Goal: Check status: Check status

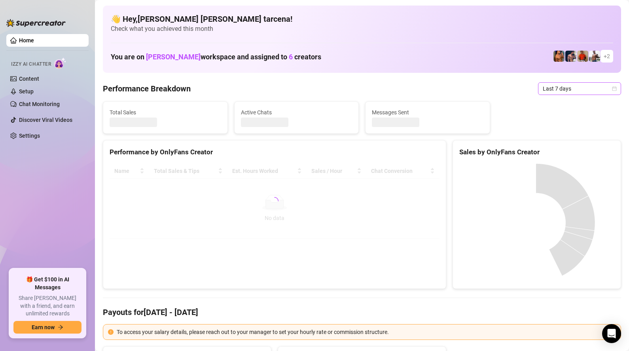
click at [584, 89] on span "Last 7 days" at bounding box center [580, 89] width 74 height 12
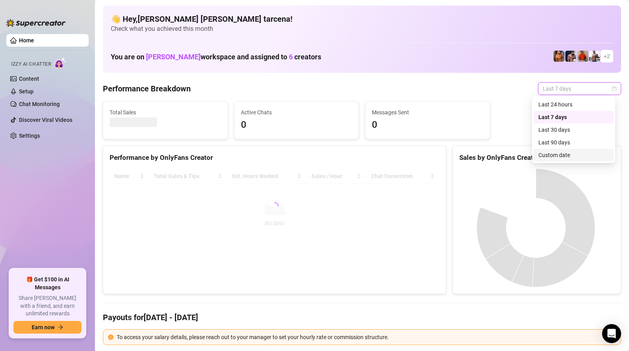
click at [568, 153] on div "Custom date" at bounding box center [574, 155] width 70 height 9
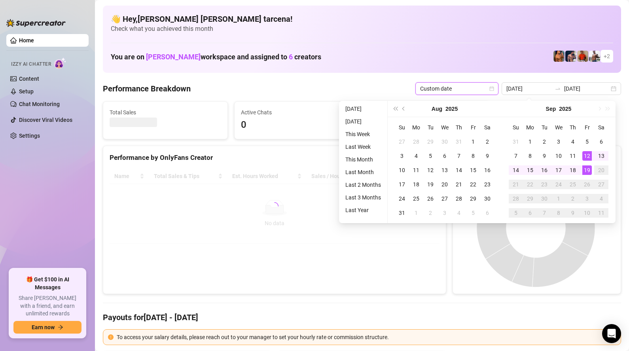
type input "[DATE]"
click at [588, 167] on div "19" at bounding box center [587, 169] width 9 height 9
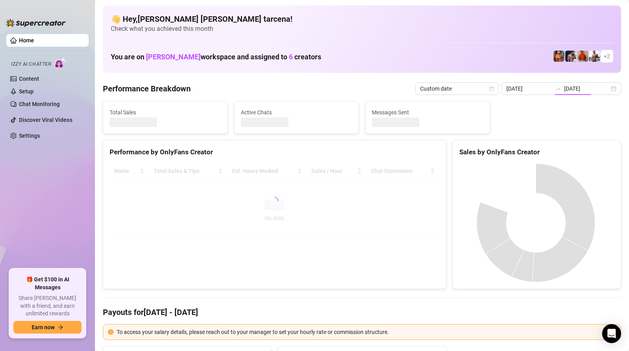
type input "[DATE]"
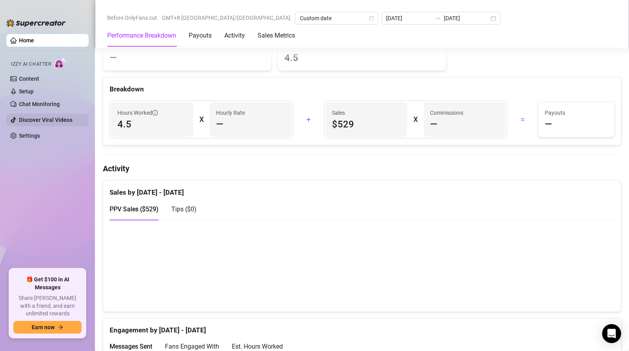
scroll to position [207, 0]
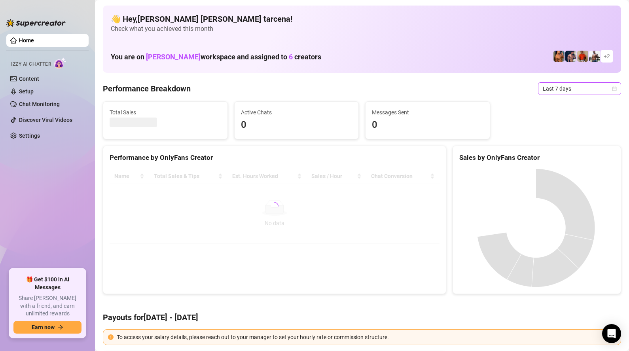
click at [581, 93] on span "Last 7 days" at bounding box center [580, 89] width 74 height 12
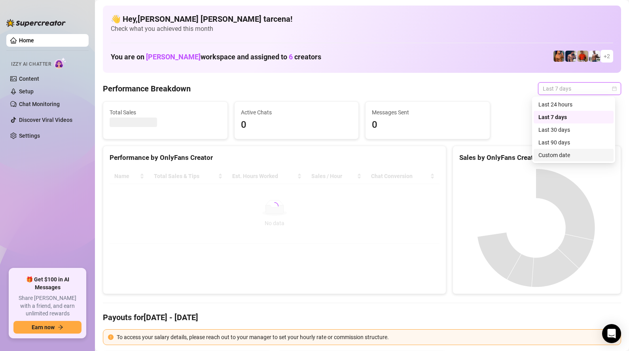
click at [553, 157] on div "Custom date" at bounding box center [574, 155] width 70 height 9
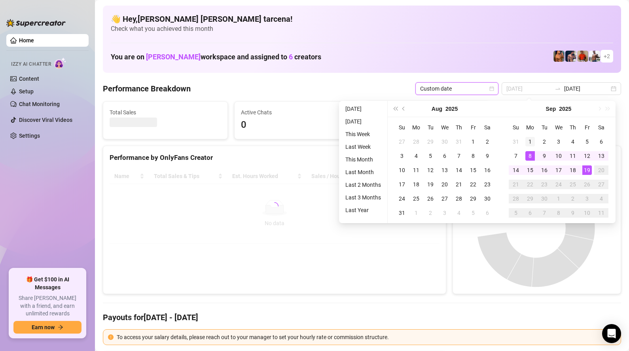
type input "2025-09-01"
click at [531, 141] on div "1" at bounding box center [530, 141] width 9 height 9
type input "[DATE]"
click at [589, 167] on div "19" at bounding box center [587, 169] width 9 height 9
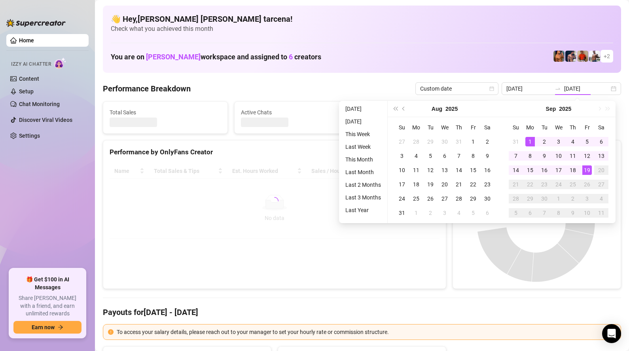
type input "2025-09-01"
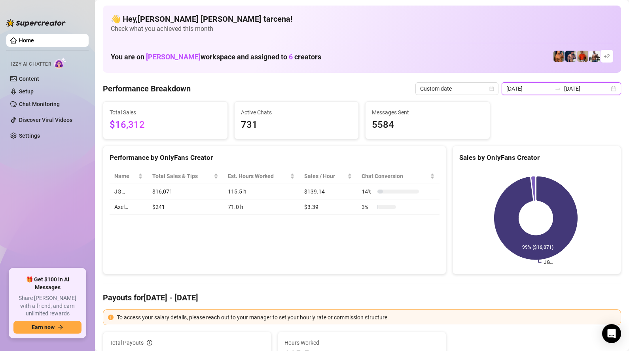
click at [543, 90] on input "2025-09-01" at bounding box center [529, 88] width 45 height 9
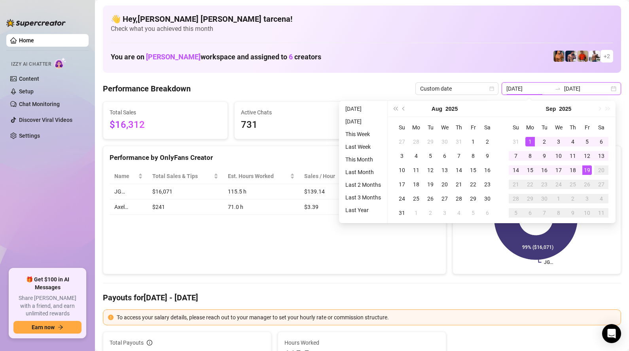
type input "[DATE]"
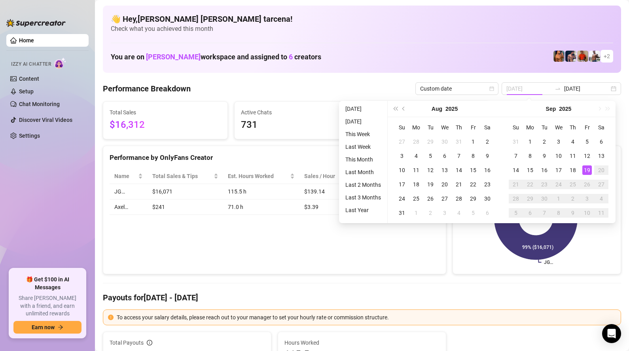
click at [588, 172] on div "19" at bounding box center [587, 169] width 9 height 9
type input "[DATE]"
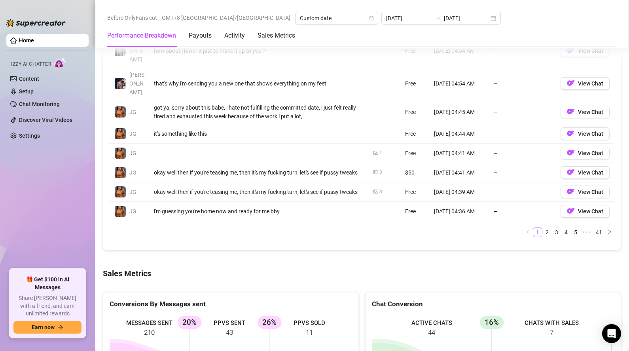
scroll to position [896, 0]
